Goal: Task Accomplishment & Management: Use online tool/utility

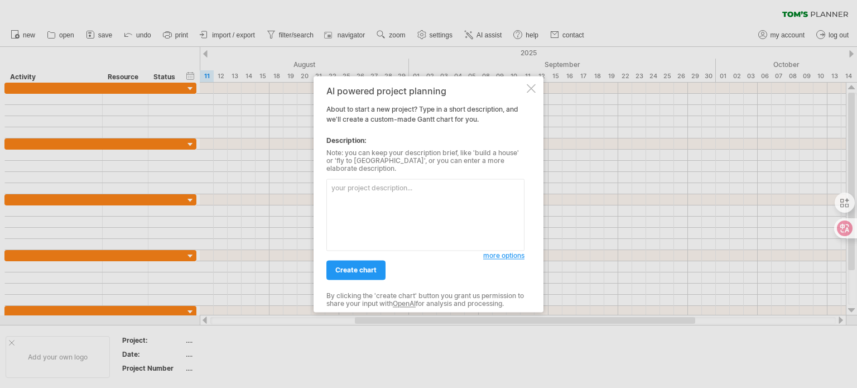
click at [359, 196] on textarea at bounding box center [425, 215] width 198 height 72
type textarea "h"
type textarea "竹"
type textarea "手"
type textarea "個"
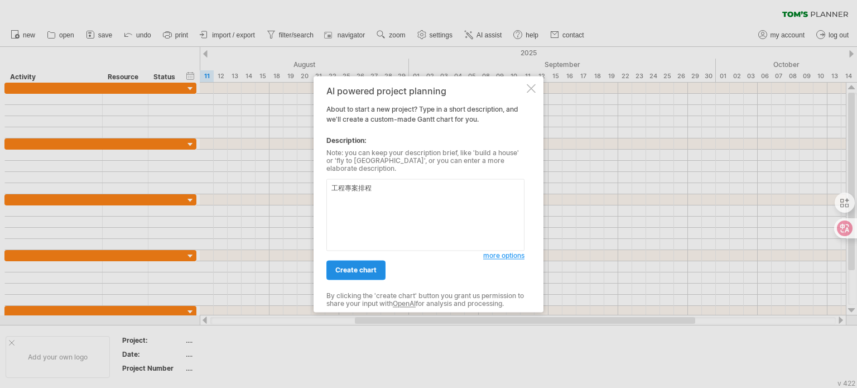
click at [347, 267] on span "create chart" at bounding box center [355, 270] width 41 height 8
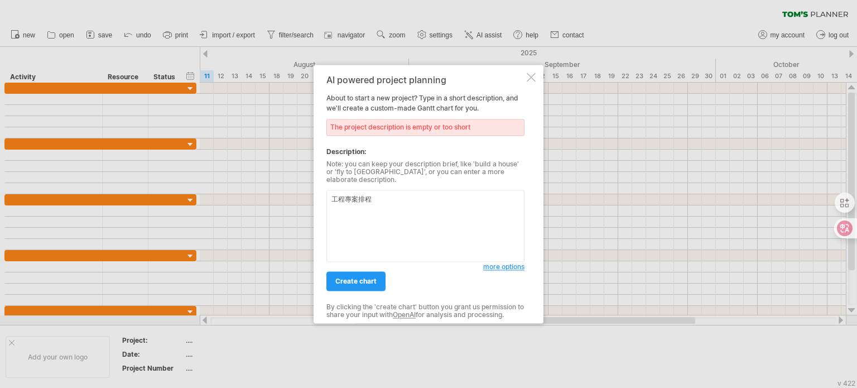
click at [411, 198] on textarea "工程專案排程" at bounding box center [425, 226] width 198 height 72
click at [408, 190] on textarea "工程專案排程" at bounding box center [425, 226] width 198 height 72
type textarea "工程專案項目與排程管理"
click at [353, 277] on span "create chart" at bounding box center [355, 281] width 41 height 8
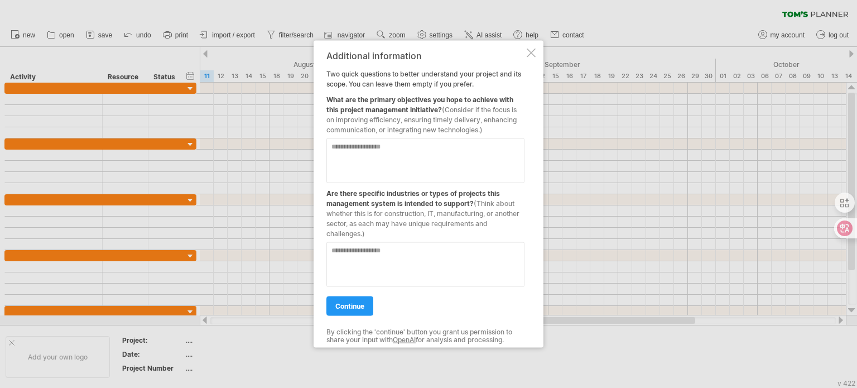
drag, startPoint x: 489, startPoint y: 129, endPoint x: 319, endPoint y: 65, distance: 182.1
click at [319, 65] on div "Additional information Two quick questions to better understand your project an…" at bounding box center [429, 193] width 230 height 307
drag, startPoint x: 330, startPoint y: 73, endPoint x: 358, endPoint y: 85, distance: 30.3
click at [358, 84] on div "Additional information Two quick questions to better understand your project an…" at bounding box center [425, 193] width 198 height 287
click at [358, 89] on div "Additional information Two quick questions to better understand your project an…" at bounding box center [425, 193] width 198 height 287
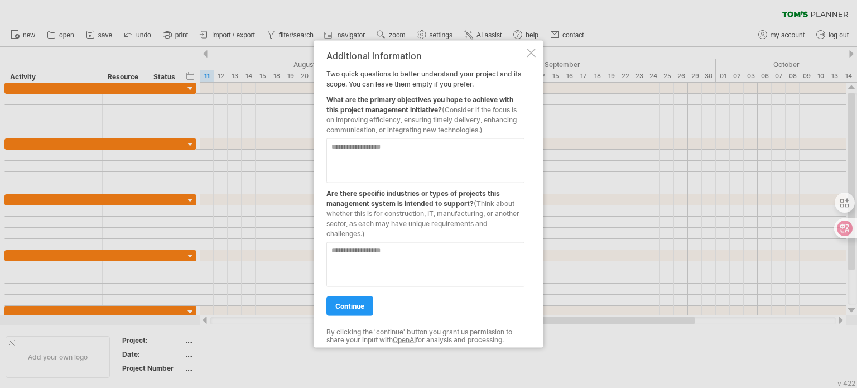
click at [354, 274] on textarea at bounding box center [425, 264] width 198 height 45
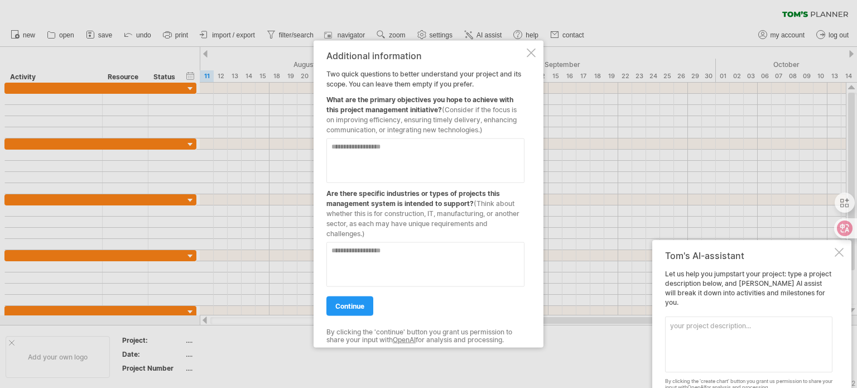
drag, startPoint x: 331, startPoint y: 94, endPoint x: 473, endPoint y: 103, distance: 142.0
click at [473, 103] on div "What are the primary objectives you hope to achieve with this project managemen…" at bounding box center [425, 112] width 198 height 46
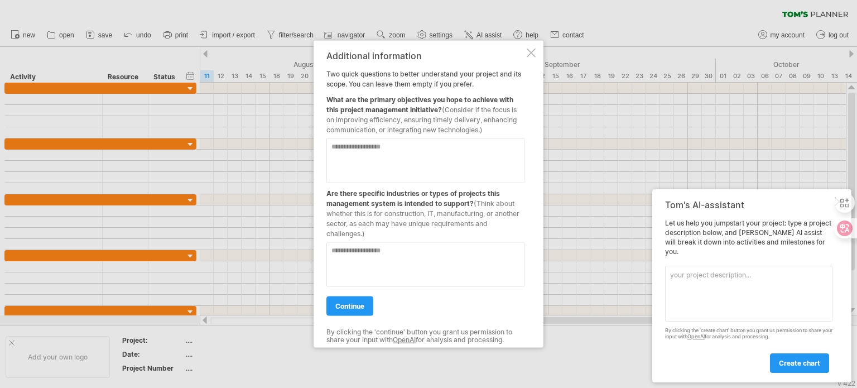
click at [426, 167] on textarea at bounding box center [425, 160] width 198 height 45
type textarea "**"
click at [379, 258] on textarea at bounding box center [425, 264] width 198 height 45
type textarea "**"
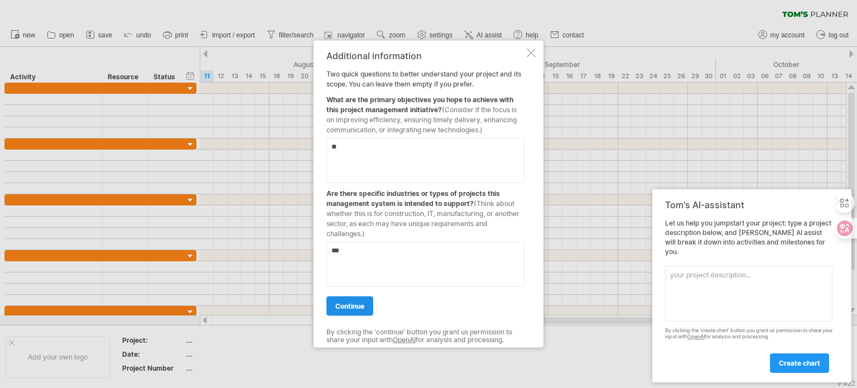
click at [359, 303] on span "continue" at bounding box center [349, 305] width 29 height 8
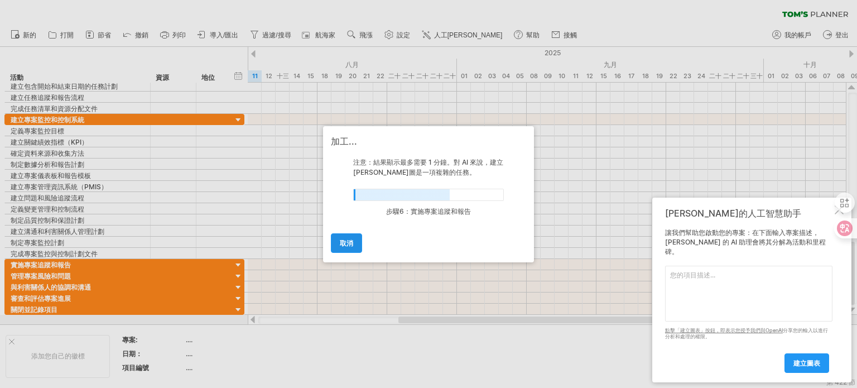
click at [353, 241] on font "取消" at bounding box center [346, 243] width 13 height 8
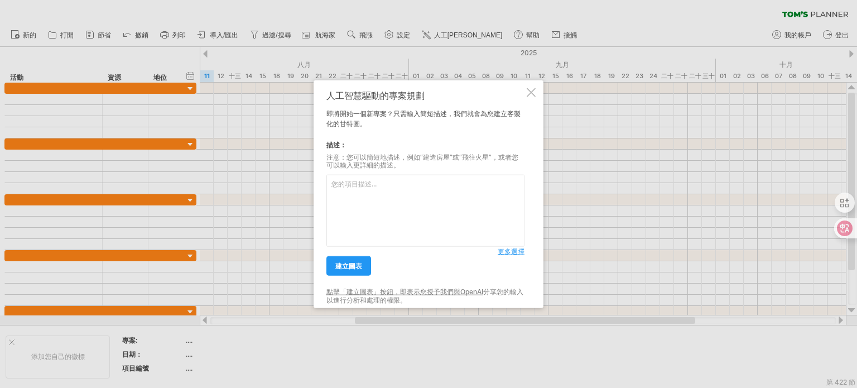
click at [532, 92] on div at bounding box center [531, 92] width 9 height 9
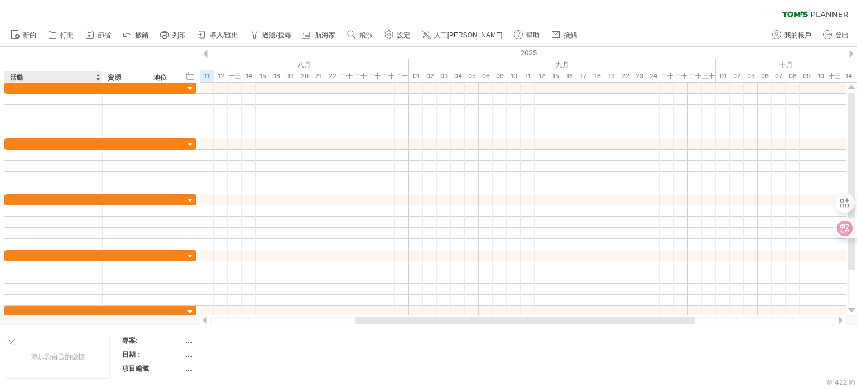
click at [97, 77] on div at bounding box center [97, 76] width 4 height 11
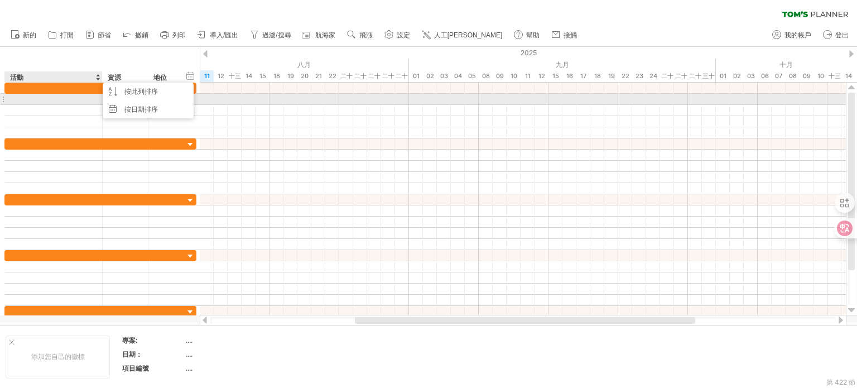
click at [55, 99] on div at bounding box center [54, 99] width 86 height 11
click at [118, 94] on div at bounding box center [125, 99] width 34 height 11
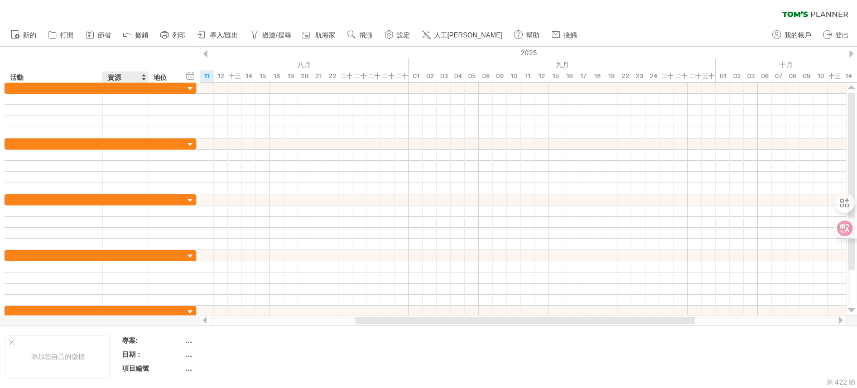
click at [141, 76] on div "資源" at bounding box center [125, 76] width 34 height 11
click at [142, 76] on div at bounding box center [143, 76] width 4 height 11
click at [184, 72] on div "隱藏開始/結束/持續時間 顯示開始/結束/持續時間 ******** 活動 ******** 資源 ****** 地位" at bounding box center [100, 65] width 200 height 36
click at [174, 77] on div "地位" at bounding box center [165, 76] width 25 height 11
click at [179, 76] on div at bounding box center [179, 76] width 4 height 11
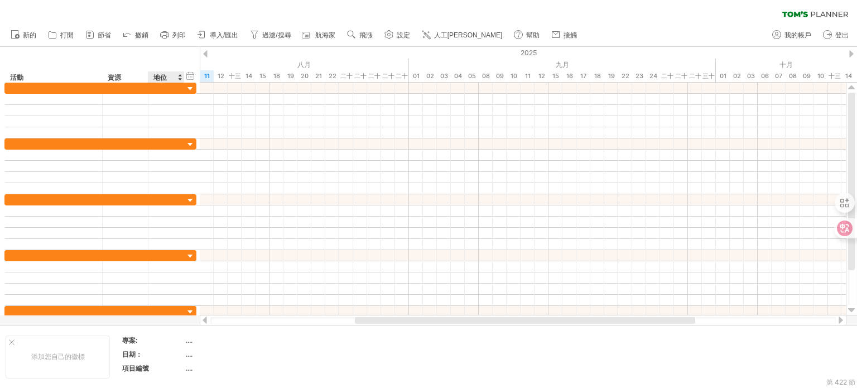
click at [179, 76] on div at bounding box center [179, 76] width 4 height 11
click at [193, 75] on div "隱藏開始/結束/持續時間 顯示開始/結束/持續時間" at bounding box center [190, 76] width 11 height 12
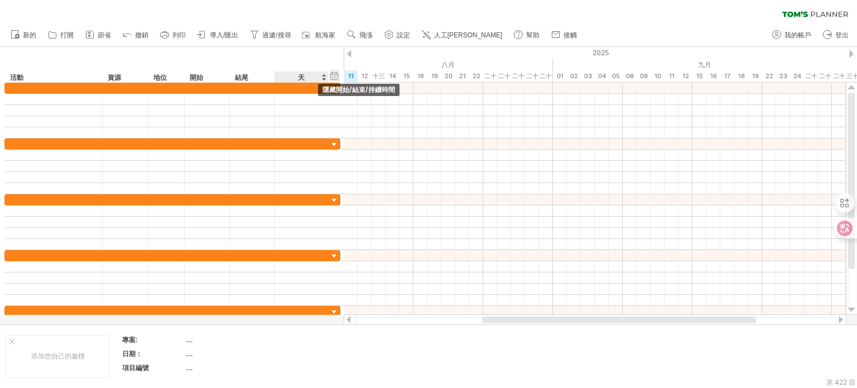
click at [334, 79] on div "隱藏開始/結束/持續時間 顯示開始/結束/持續時間" at bounding box center [334, 76] width 11 height 12
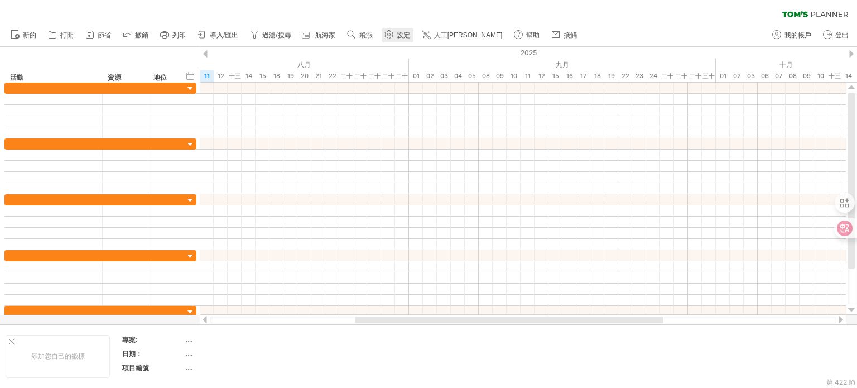
click at [391, 41] on link "設定" at bounding box center [398, 35] width 32 height 15
select select "*"
select select "**"
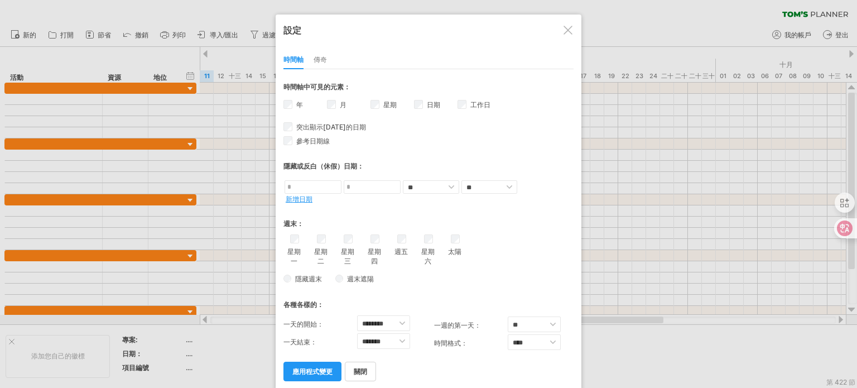
click at [570, 33] on div at bounding box center [568, 30] width 9 height 9
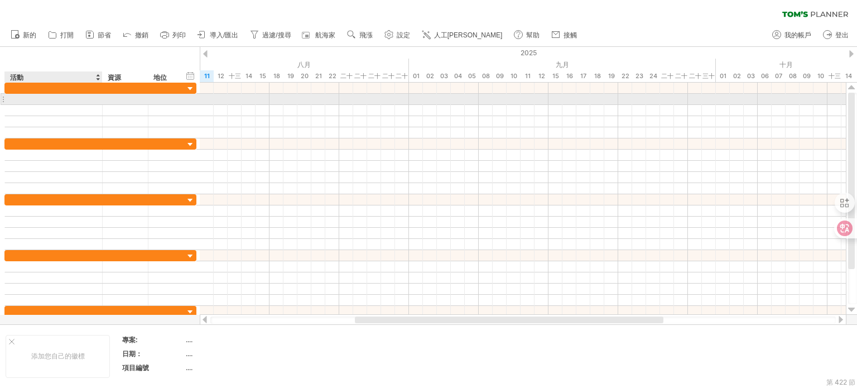
click at [51, 97] on div at bounding box center [54, 99] width 86 height 11
type input "*"
type input "*******"
click at [114, 96] on div at bounding box center [125, 99] width 34 height 11
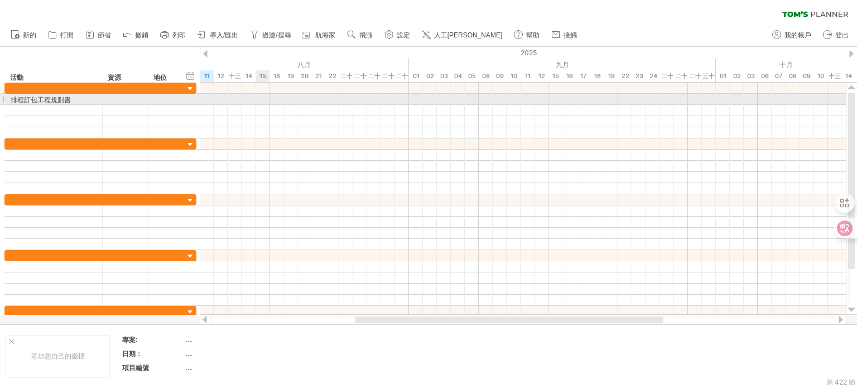
click at [259, 98] on div at bounding box center [523, 99] width 646 height 11
click at [259, 99] on div at bounding box center [523, 99] width 646 height 11
click at [259, 100] on div at bounding box center [523, 99] width 646 height 11
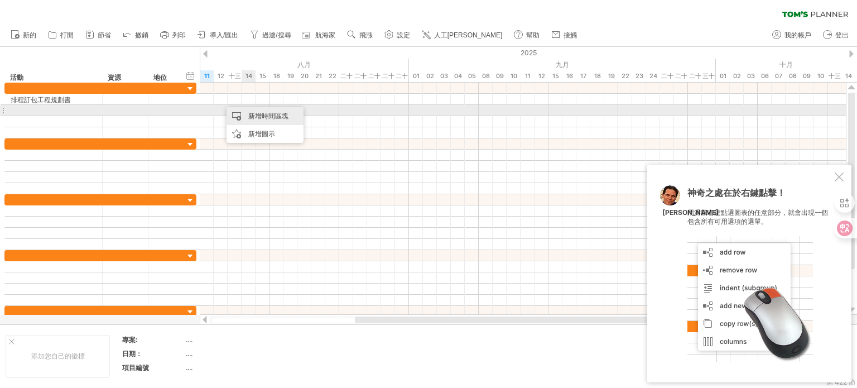
click at [258, 113] on font "新增時間區塊" at bounding box center [268, 116] width 40 height 8
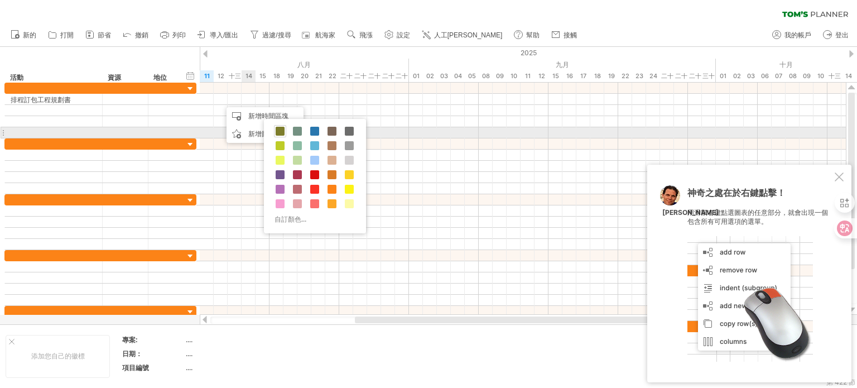
click at [282, 129] on span at bounding box center [280, 131] width 9 height 9
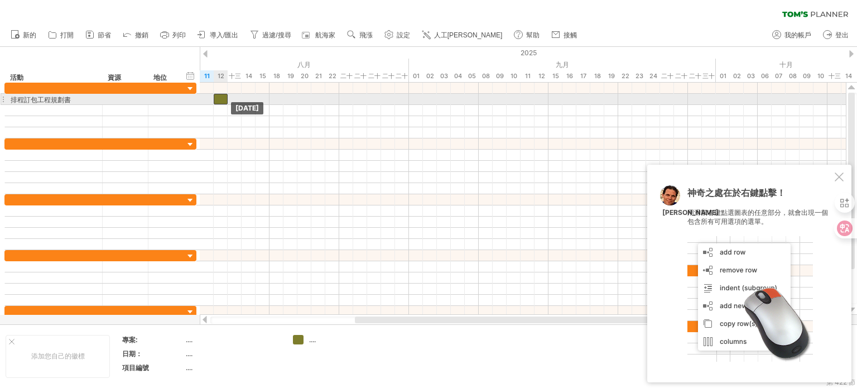
drag, startPoint x: 230, startPoint y: 100, endPoint x: 224, endPoint y: 100, distance: 6.1
click at [224, 100] on div at bounding box center [221, 99] width 14 height 11
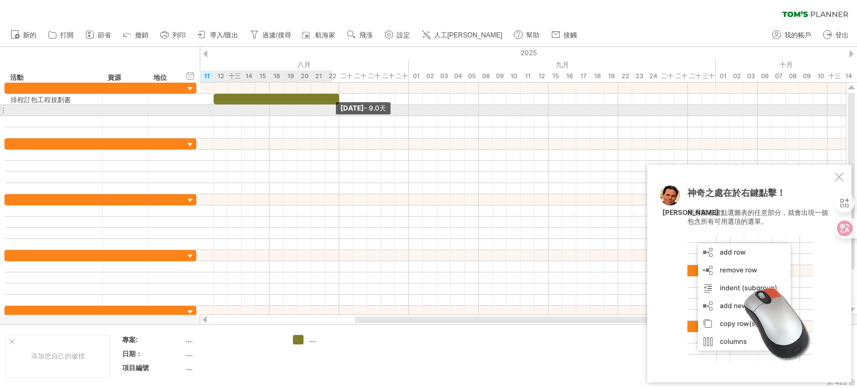
drag, startPoint x: 229, startPoint y: 99, endPoint x: 340, endPoint y: 111, distance: 111.7
click at [340, 111] on div "[DATE] - 9.0天 [DATE]" at bounding box center [523, 199] width 646 height 232
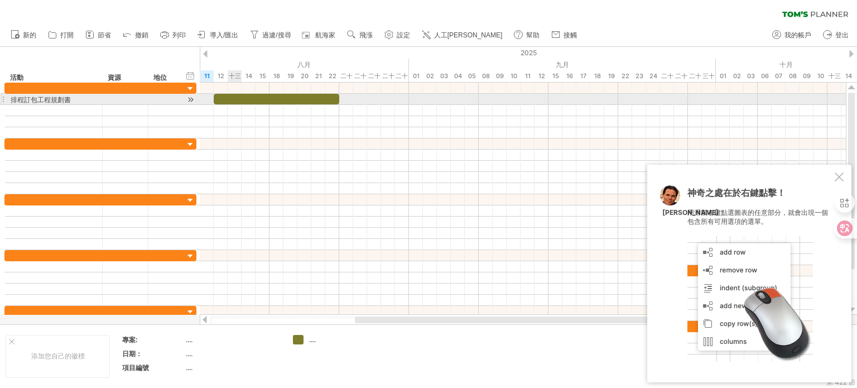
click at [230, 96] on div at bounding box center [277, 99] width 126 height 11
click at [235, 96] on div at bounding box center [277, 99] width 126 height 11
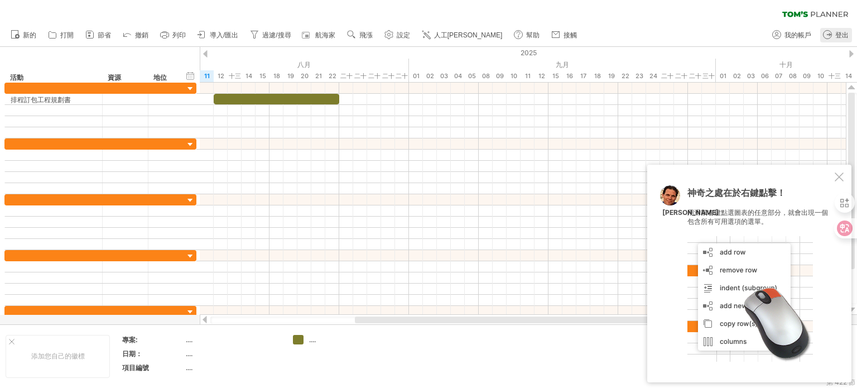
click at [835, 35] on link "登出" at bounding box center [836, 35] width 32 height 15
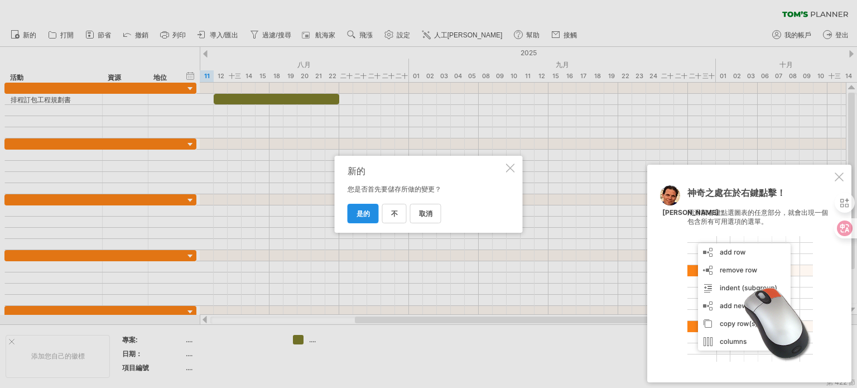
click at [367, 211] on font "是的" at bounding box center [363, 213] width 13 height 8
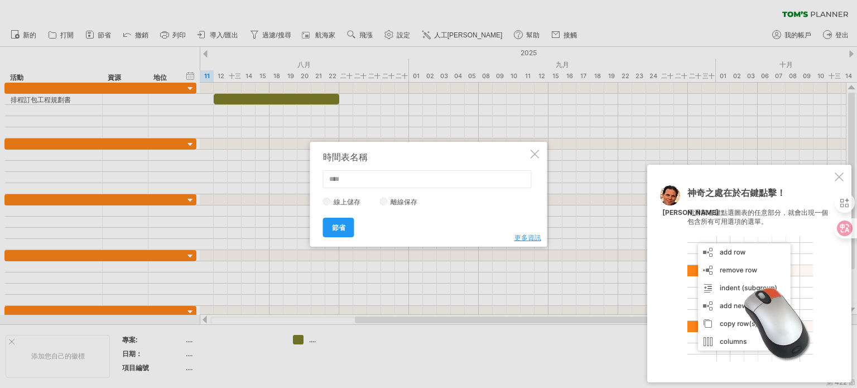
click at [533, 153] on div at bounding box center [535, 154] width 9 height 9
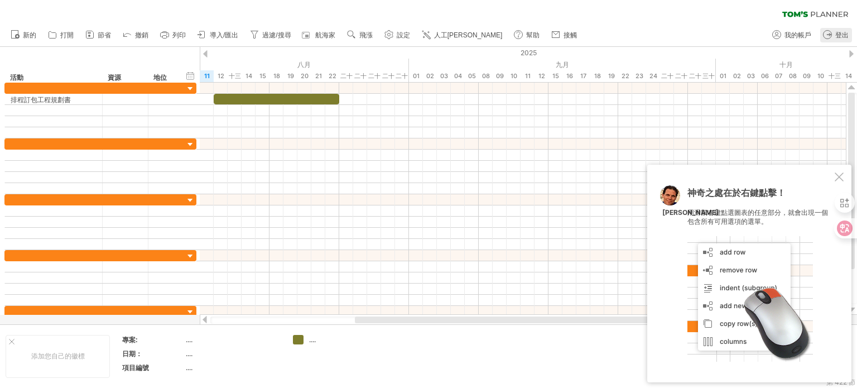
click at [844, 35] on font "登出" at bounding box center [841, 35] width 13 height 8
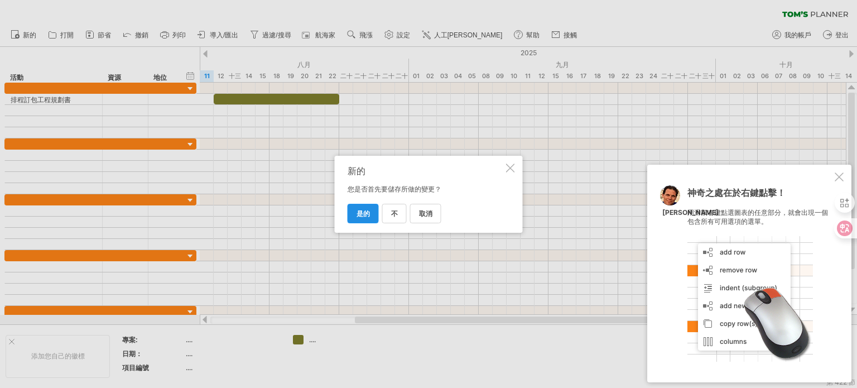
click at [365, 211] on font "是的" at bounding box center [363, 213] width 13 height 8
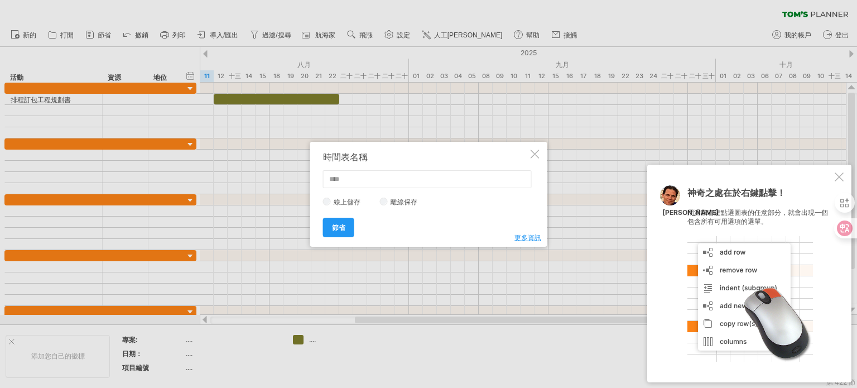
click at [536, 153] on div at bounding box center [535, 154] width 9 height 9
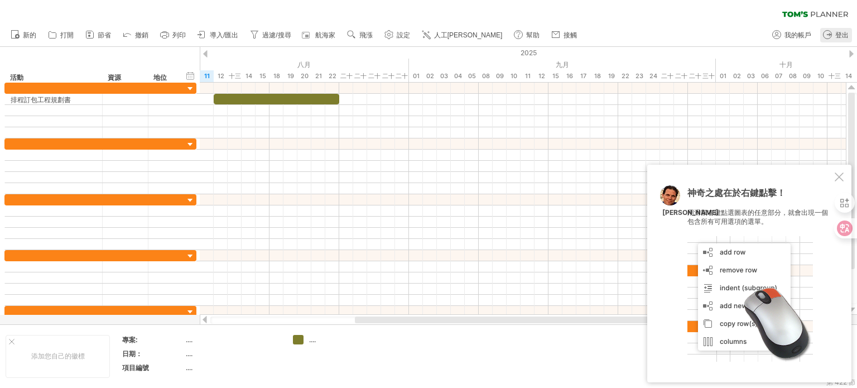
click at [833, 35] on icon at bounding box center [827, 34] width 11 height 11
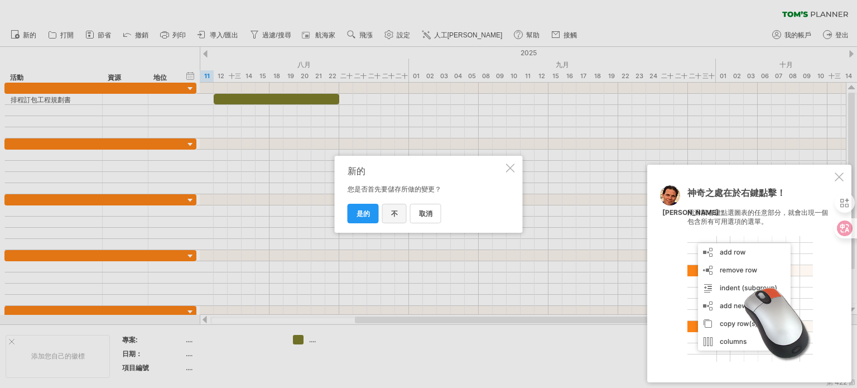
click at [388, 212] on link "不" at bounding box center [394, 214] width 25 height 20
